Goal: Transaction & Acquisition: Purchase product/service

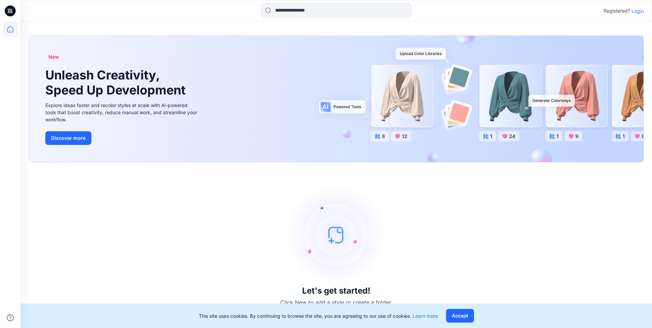
click at [634, 11] on p "Login" at bounding box center [638, 11] width 12 height 7
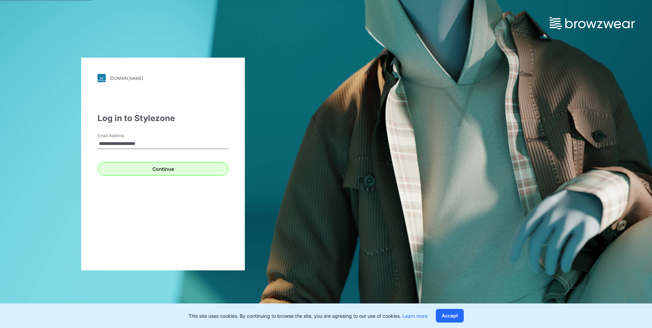
type input "**********"
click at [166, 168] on button "Continue" at bounding box center [163, 169] width 131 height 14
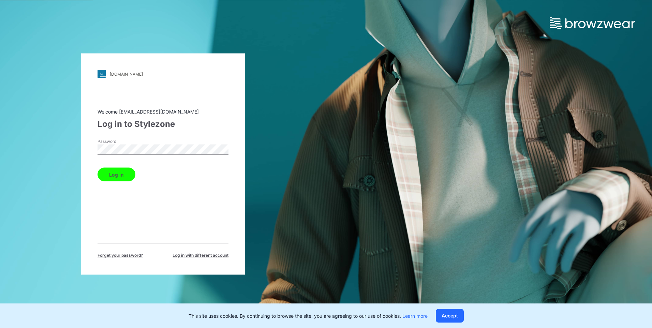
click at [127, 174] on button "Log in" at bounding box center [117, 175] width 38 height 14
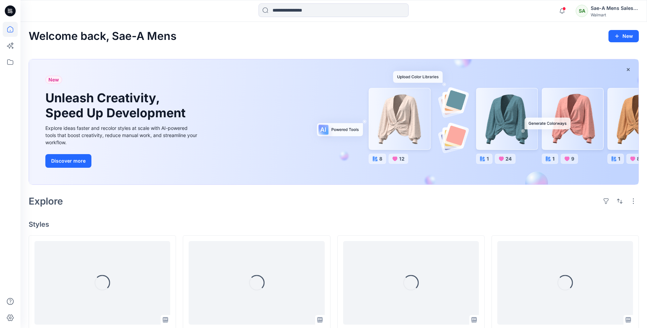
scroll to position [44, 0]
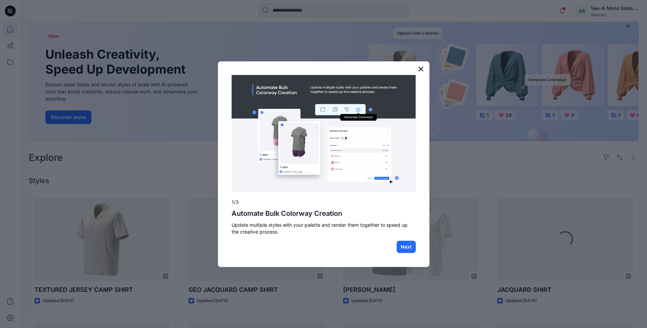
click at [421, 68] on button "×" at bounding box center [421, 68] width 6 height 11
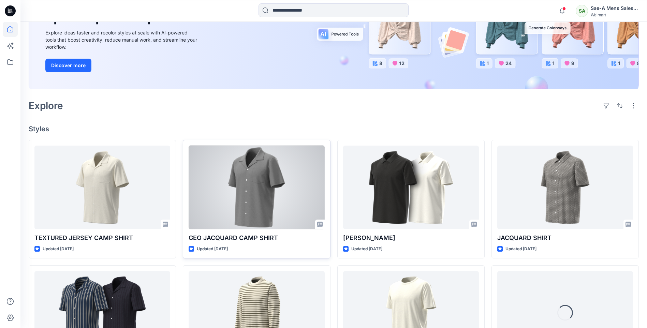
scroll to position [180, 0]
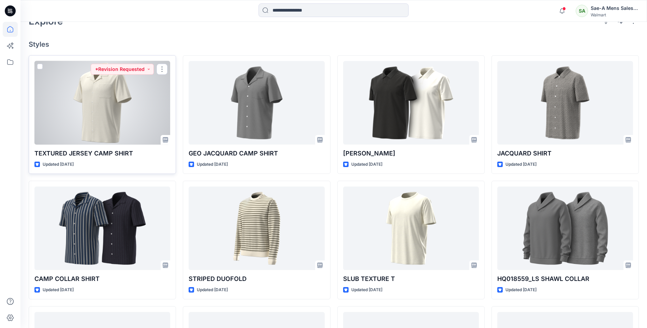
click at [123, 98] on div at bounding box center [102, 103] width 136 height 84
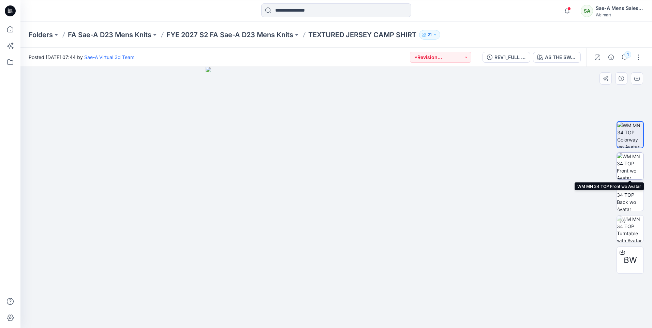
click at [625, 170] on img at bounding box center [630, 166] width 27 height 27
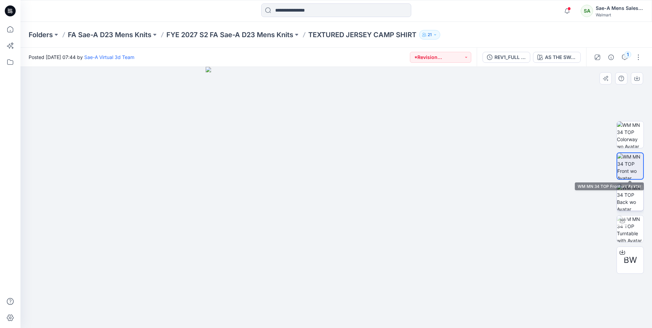
click at [630, 201] on img at bounding box center [630, 197] width 27 height 27
